Goal: Information Seeking & Learning: Find specific page/section

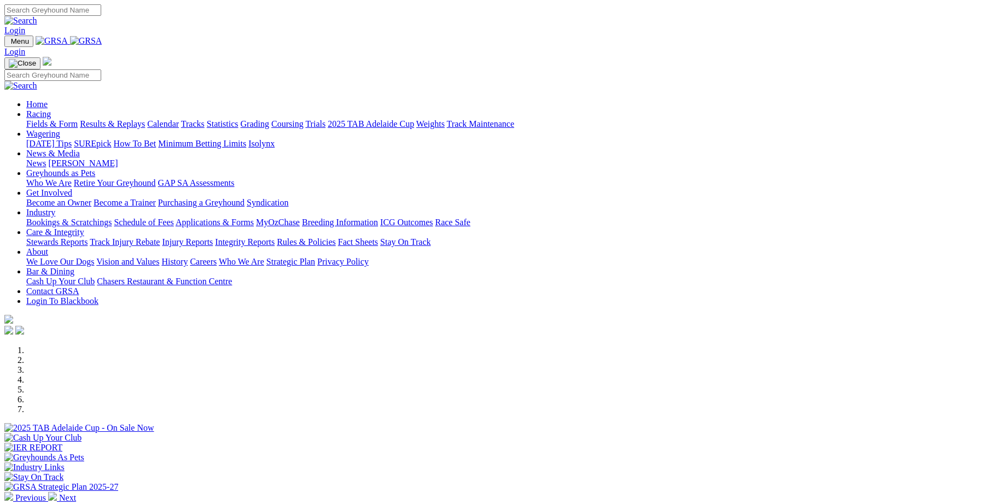
click at [51, 109] on link "Racing" at bounding box center [38, 113] width 25 height 9
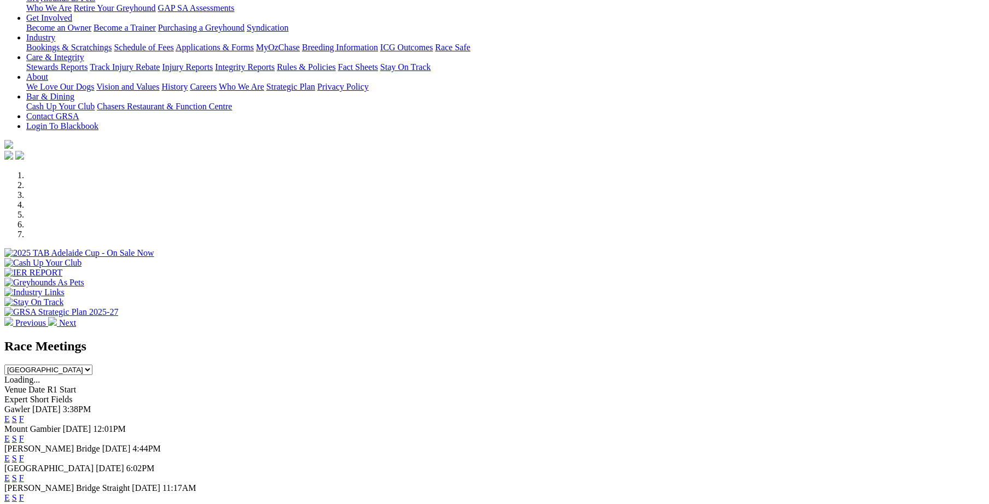
scroll to position [226, 0]
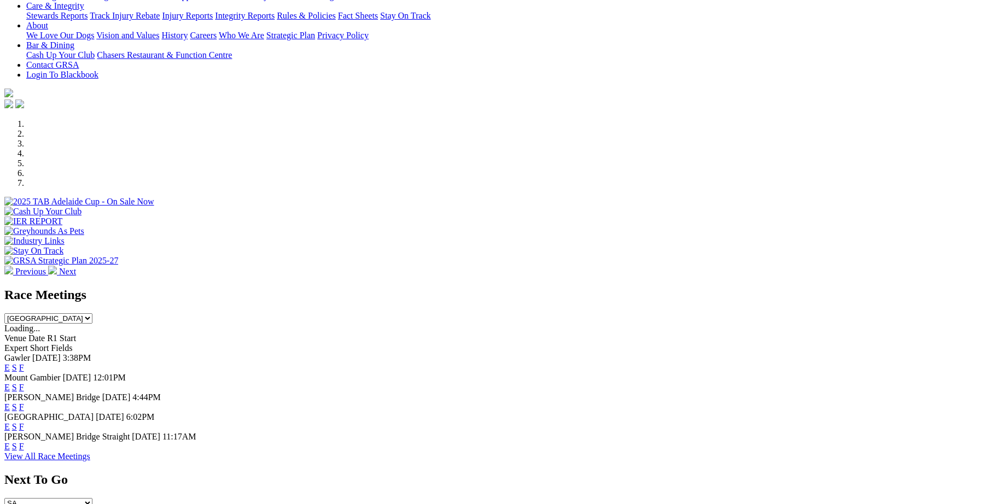
click at [24, 422] on link "F" at bounding box center [21, 426] width 5 height 9
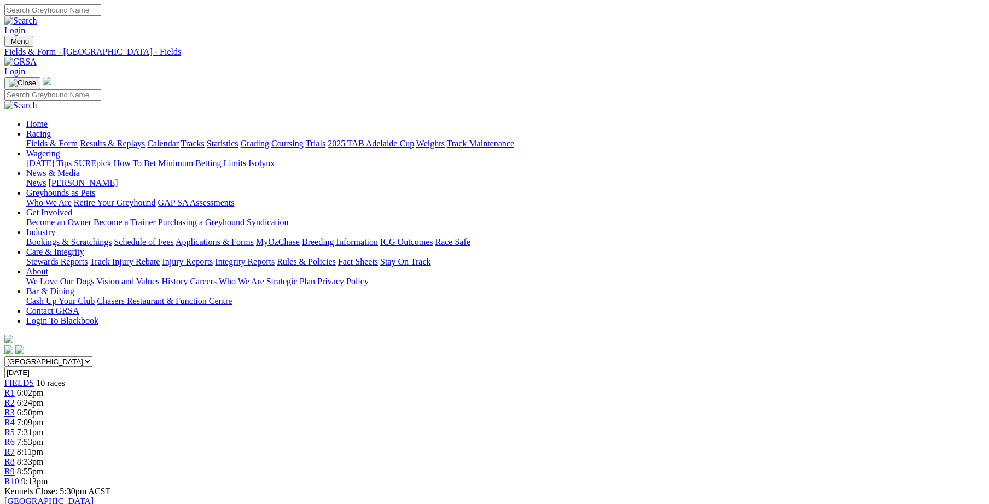
click at [51, 129] on link "Racing" at bounding box center [38, 133] width 25 height 9
click at [84, 247] on link "Care & Integrity" at bounding box center [55, 251] width 58 height 9
click at [88, 257] on link "Stewards Reports" at bounding box center [56, 261] width 61 height 9
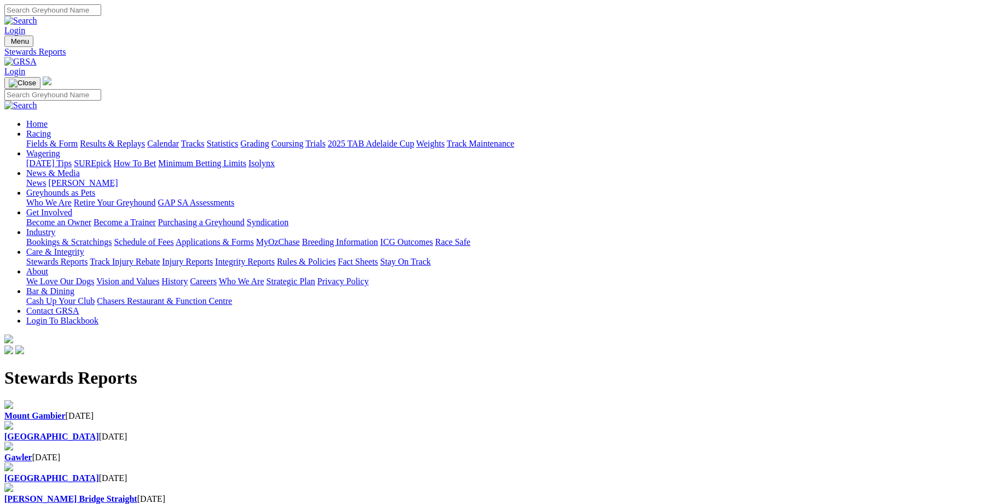
click at [334, 368] on h1 "Stewards Reports" at bounding box center [494, 378] width 980 height 20
click at [99, 432] on b "[GEOGRAPHIC_DATA]" at bounding box center [51, 436] width 95 height 9
